Goal: Task Accomplishment & Management: Complete application form

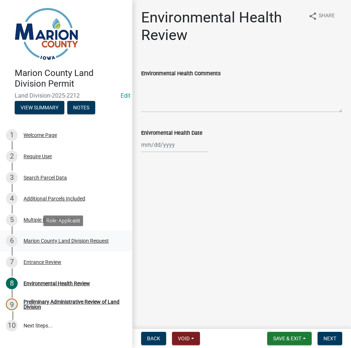
click at [55, 233] on link "6 Marion County Land Division Request" at bounding box center [66, 241] width 132 height 21
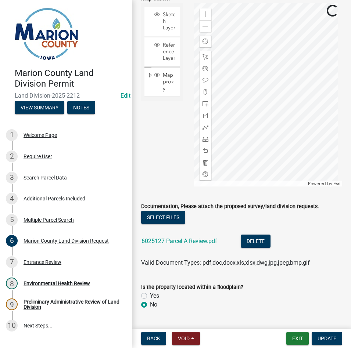
scroll to position [899, 0]
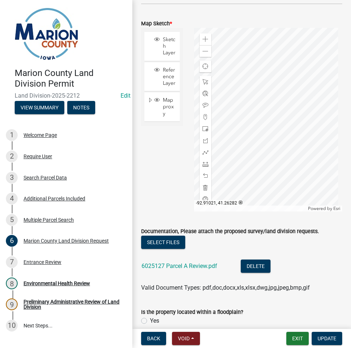
click at [195, 254] on li "6025127 Parcel A Review.pdf Delete" at bounding box center [241, 267] width 201 height 27
click at [195, 260] on div "6025127 Parcel A Review.pdf" at bounding box center [184, 267] width 87 height 15
click at [192, 262] on link "6025127 Parcel A Review.pdf" at bounding box center [179, 265] width 76 height 7
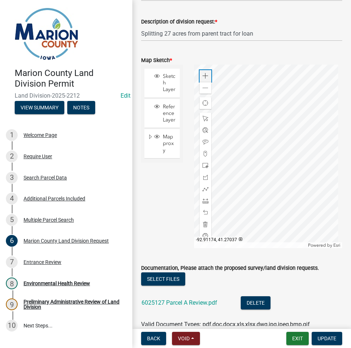
click at [199, 70] on div "Zoom in" at bounding box center [205, 76] width 12 height 12
click at [322, 152] on div at bounding box center [268, 157] width 148 height 184
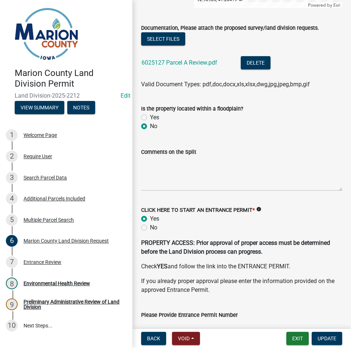
scroll to position [1156, 0]
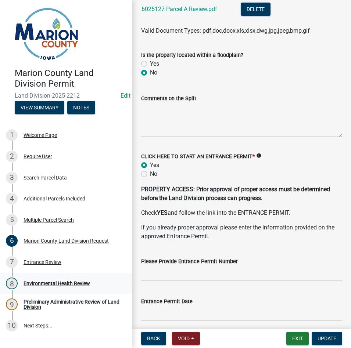
click at [39, 281] on div "Environmental Health Review" at bounding box center [56, 283] width 66 height 5
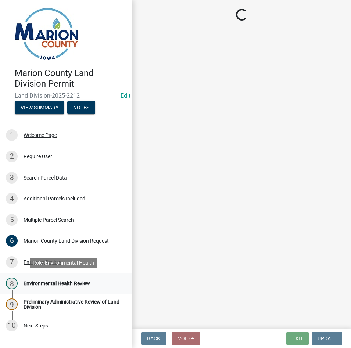
scroll to position [0, 0]
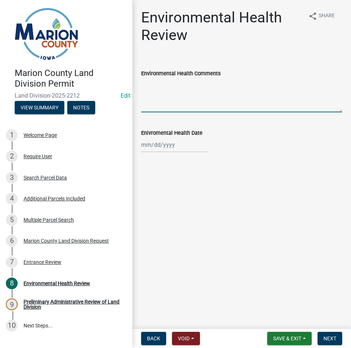
click at [180, 110] on textarea "Environmental Health Comments" at bounding box center [241, 95] width 201 height 35
type textarea "n"
type textarea "I"
type textarea "SOUTHERN PART OF PARCEL A MAY HAVE MORE SETBACKS IF A SEPTIC IS PUT IN, OTHERWI…"
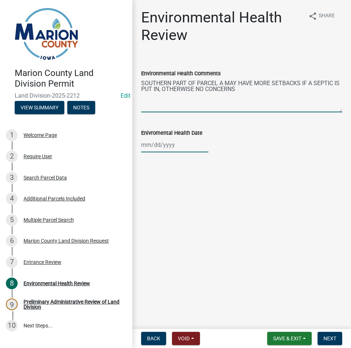
click at [182, 143] on div at bounding box center [174, 144] width 67 height 15
select select "9"
select select "2025"
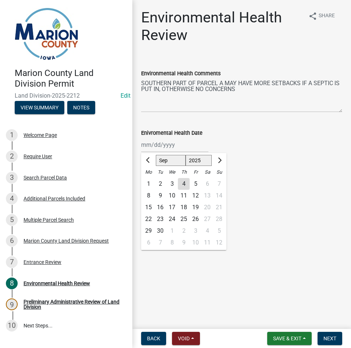
click at [186, 185] on div "4" at bounding box center [184, 184] width 12 height 12
type input "[DATE]"
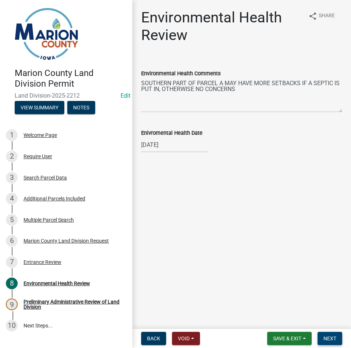
click at [334, 335] on span "Next" at bounding box center [329, 338] width 13 height 6
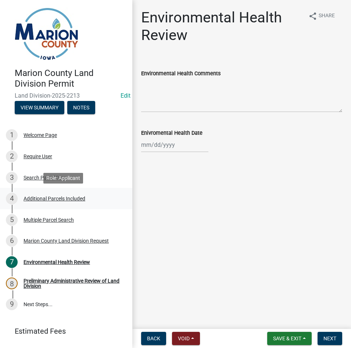
click at [43, 196] on div "Additional Parcels Included" at bounding box center [54, 198] width 62 height 5
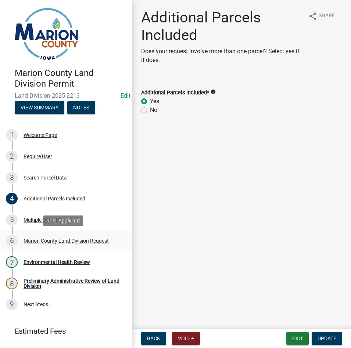
click at [58, 241] on div "Marion County Land Division Request" at bounding box center [65, 240] width 85 height 5
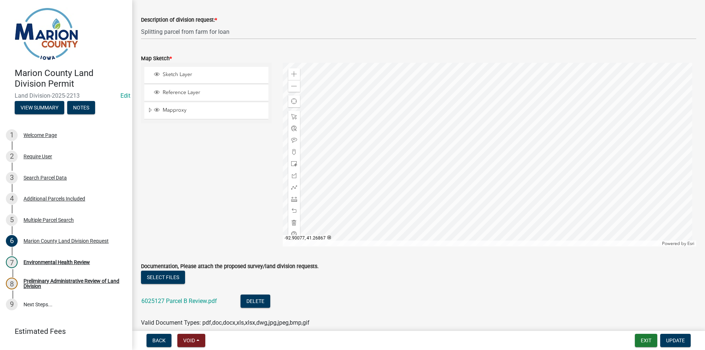
scroll to position [756, 0]
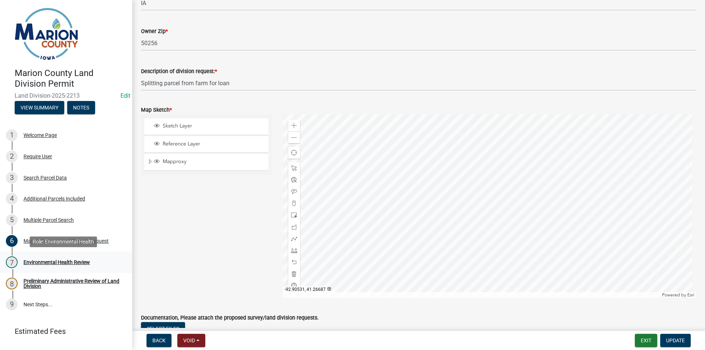
drag, startPoint x: 65, startPoint y: 262, endPoint x: 95, endPoint y: 265, distance: 31.0
click at [65, 262] on div "Environmental Health Review" at bounding box center [56, 262] width 66 height 5
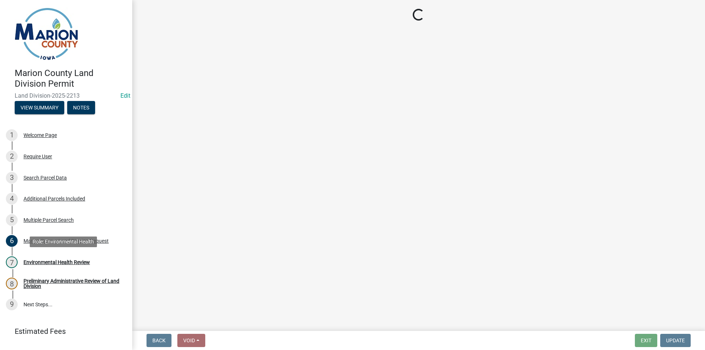
scroll to position [0, 0]
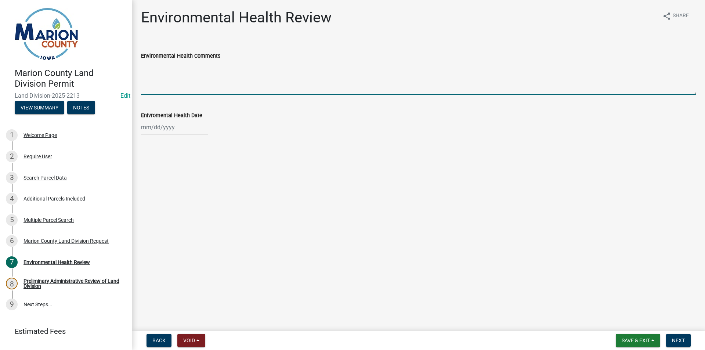
click at [171, 65] on textarea "Environmental Health Comments" at bounding box center [418, 77] width 555 height 35
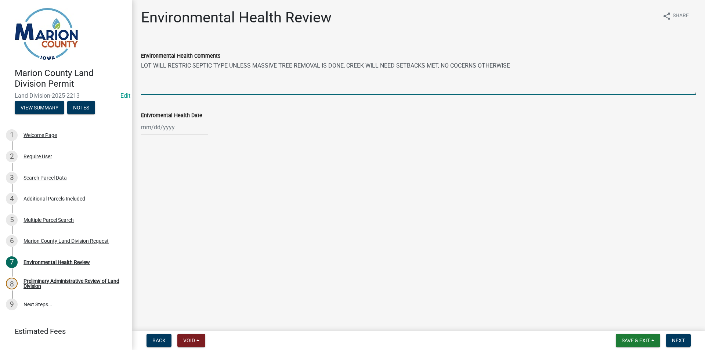
type textarea "LOT WILL RESTRIC SEPTIC TYPE UNLESS MASSIVE TREE REMOVAL IS DONE, CREEK WILL NE…"
click at [152, 126] on div at bounding box center [174, 127] width 67 height 15
select select "9"
select select "2025"
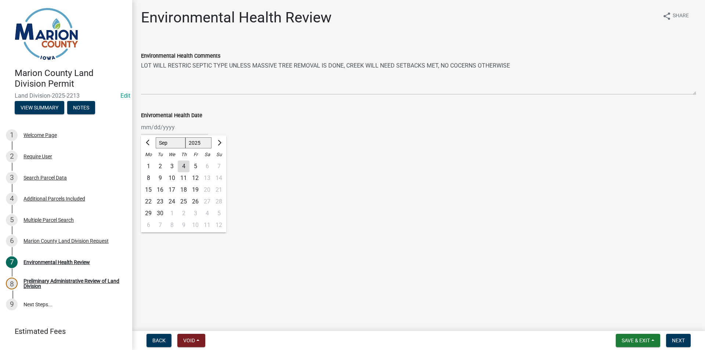
click at [184, 168] on div "4" at bounding box center [184, 166] width 12 height 12
type input "[DATE]"
click at [350, 342] on span "Next" at bounding box center [678, 340] width 13 height 6
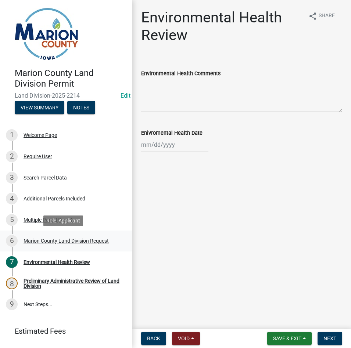
click at [58, 241] on div "Marion County Land Division Request" at bounding box center [65, 240] width 85 height 5
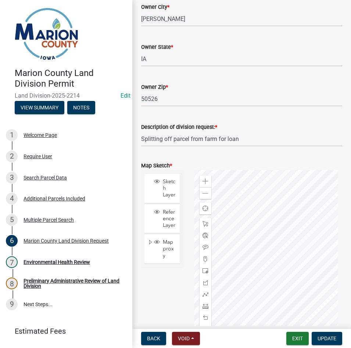
scroll to position [807, 0]
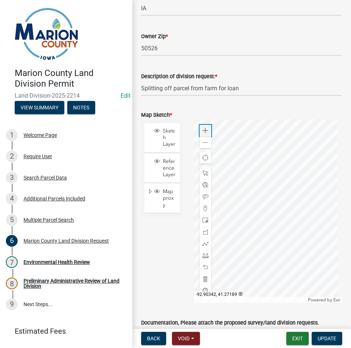
click at [204, 128] on span at bounding box center [205, 131] width 6 height 6
click at [304, 199] on div at bounding box center [268, 211] width 148 height 184
click at [60, 260] on div "Environmental Health Review" at bounding box center [56, 262] width 66 height 5
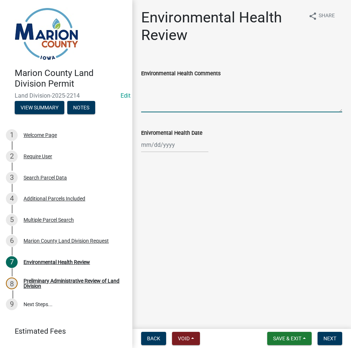
click at [167, 106] on textarea "Environmental Health Comments" at bounding box center [241, 95] width 201 height 35
type textarea "L"
click at [213, 83] on textarea "Environmental Health Comments" at bounding box center [241, 95] width 201 height 35
paste textarea "LOT WILL RESTRIC SEPTIC TYPE UNLESS MASSIVE TREE REMOVAL IS DONE, CREEK WILL NE…"
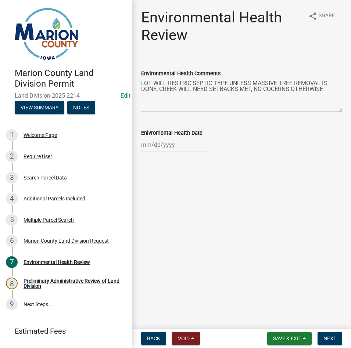
click at [191, 83] on textarea "LOT WILL RESTRIC SEPTIC TYPE UNLESS MASSIVE TREE REMOVAL IS DONE, CREEK WILL NE…" at bounding box center [241, 95] width 201 height 35
type textarea "LOT WILL RESTRICT SEPTIC TYPE UNLESS MASSIVE TREE REMOVAL IS DONE, CREEK WILL N…"
click at [72, 241] on div "Marion County Land Division Request" at bounding box center [65, 240] width 85 height 5
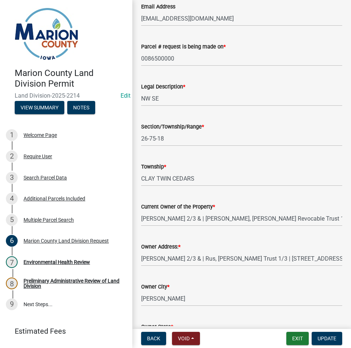
scroll to position [771, 0]
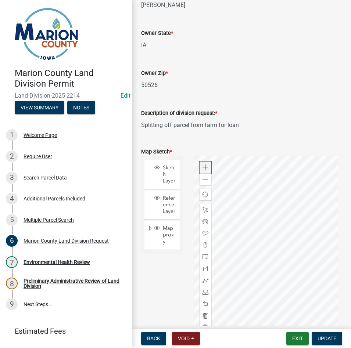
click at [202, 161] on div "Zoom in" at bounding box center [205, 167] width 12 height 12
click at [303, 187] on div at bounding box center [268, 248] width 148 height 184
click at [323, 191] on div at bounding box center [268, 248] width 148 height 184
click at [327, 208] on div at bounding box center [268, 248] width 148 height 184
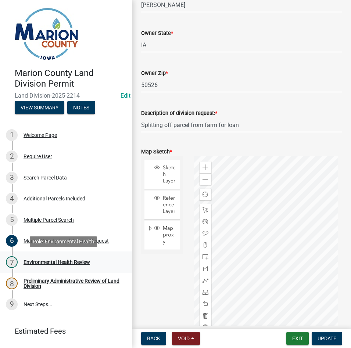
drag, startPoint x: 63, startPoint y: 261, endPoint x: 67, endPoint y: 258, distance: 5.5
click at [63, 260] on div "Environmental Health Review" at bounding box center [56, 262] width 66 height 5
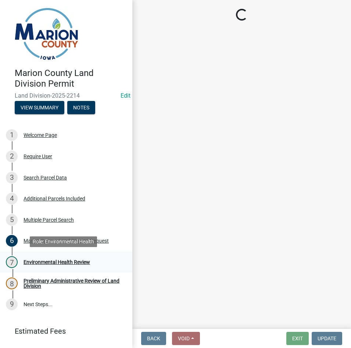
scroll to position [0, 0]
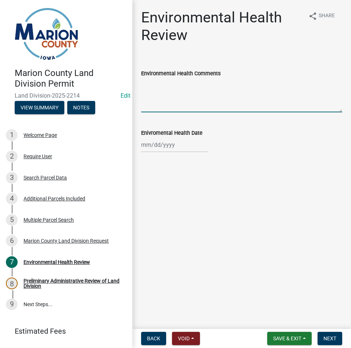
click at [234, 95] on textarea "Environmental Health Comments" at bounding box center [241, 95] width 201 height 35
paste textarea "0086500000"
type textarea "0086500000"
drag, startPoint x: 194, startPoint y: 85, endPoint x: 123, endPoint y: 68, distance: 72.9
click at [123, 68] on div "Marion County Land Division Permit Land Division-2025-2214 Edit View Summary No…" at bounding box center [175, 174] width 351 height 348
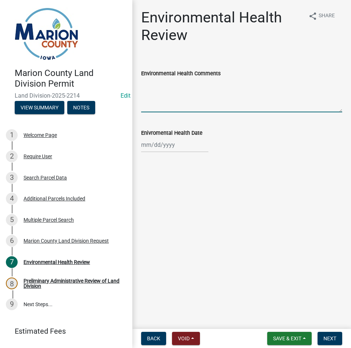
click at [206, 85] on textarea "Environmental Health Comments" at bounding box center [241, 95] width 201 height 35
paste textarea "LOT WILL RESTRIC SEPTIC TYPE UNLESS MASSIVE TREE REMOVAL IS DONE, CREEK WILL NE…"
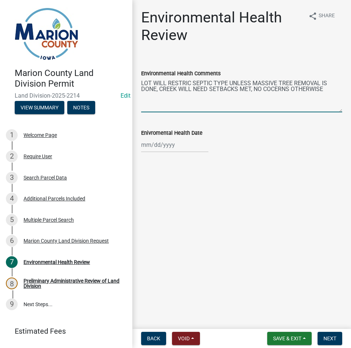
type textarea "LOT WILL RESTRIC SEPTIC TYPE UNLESS MASSIVE TREE REMOVAL IS DONE, CREEK WILL NE…"
click at [179, 142] on div at bounding box center [174, 144] width 67 height 15
select select "9"
select select "2025"
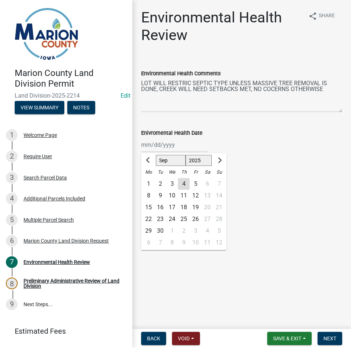
click at [183, 180] on div "4" at bounding box center [184, 184] width 12 height 12
type input "[DATE]"
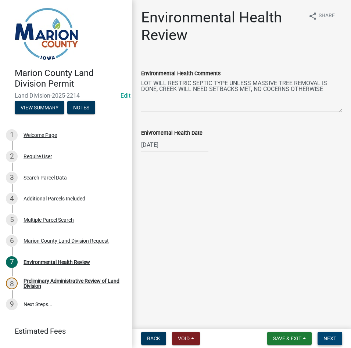
click at [331, 341] on span "Next" at bounding box center [329, 338] width 13 height 6
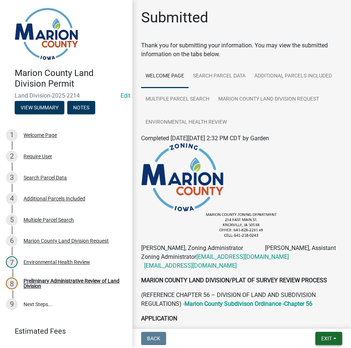
click at [333, 338] on button "Exit" at bounding box center [328, 338] width 27 height 13
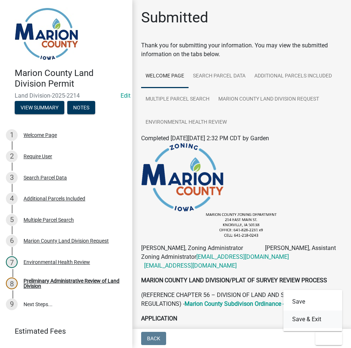
click at [321, 317] on button "Save & Exit" at bounding box center [312, 320] width 59 height 18
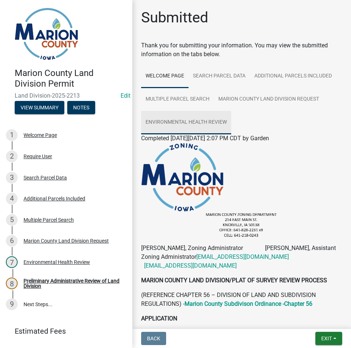
click at [175, 127] on link "Environmental Health Review" at bounding box center [186, 122] width 90 height 23
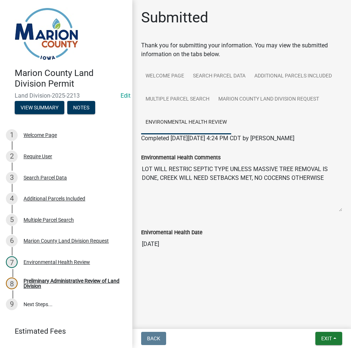
drag, startPoint x: 331, startPoint y: 195, endPoint x: 134, endPoint y: 160, distance: 199.9
click at [134, 160] on div "Submitted Thank you for submitting your information. You may view the submitted…" at bounding box center [241, 141] width 218 height 264
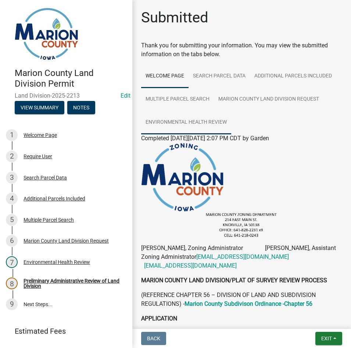
click at [193, 120] on link "Environmental Health Review" at bounding box center [186, 122] width 90 height 23
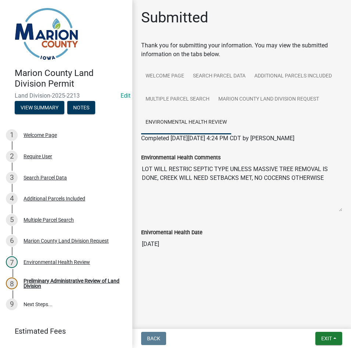
drag, startPoint x: 325, startPoint y: 189, endPoint x: 139, endPoint y: 168, distance: 187.7
click at [139, 168] on div "Environmental Health Comments LOT WILL RESTRIC SEPTIC TYPE UNLESS MASSIVE TREE …" at bounding box center [241, 180] width 212 height 75
